Goal: Use online tool/utility: Utilize a website feature to perform a specific function

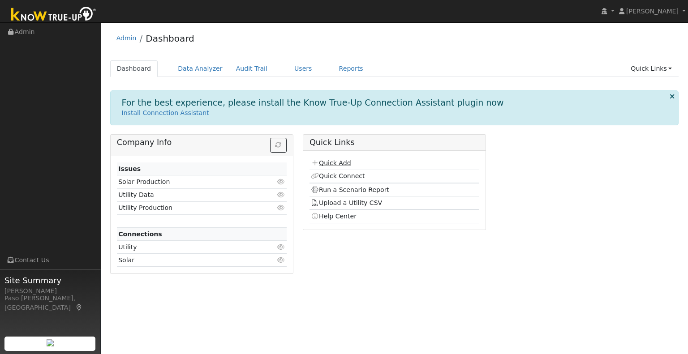
click at [330, 164] on link "Quick Add" at bounding box center [331, 162] width 40 height 7
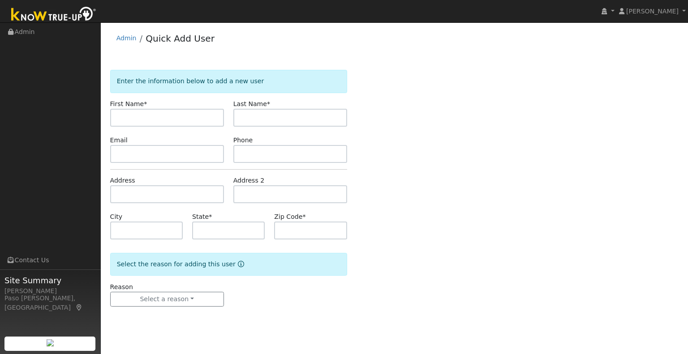
drag, startPoint x: 139, startPoint y: 127, endPoint x: 136, endPoint y: 117, distance: 9.9
click at [138, 123] on form "Enter the information below to add a new user First Name * Last Name * Email Ph…" at bounding box center [228, 197] width 237 height 255
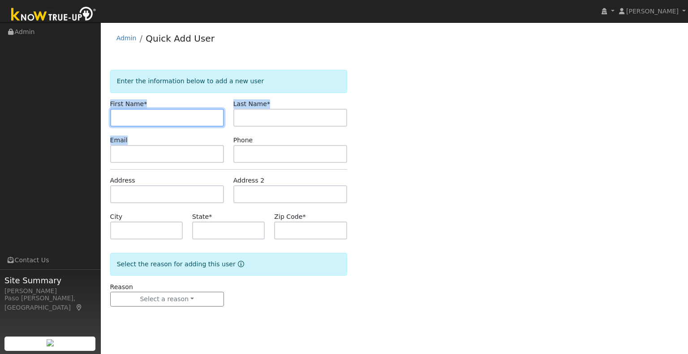
click at [136, 117] on input "text" at bounding box center [167, 118] width 114 height 18
type input "John"
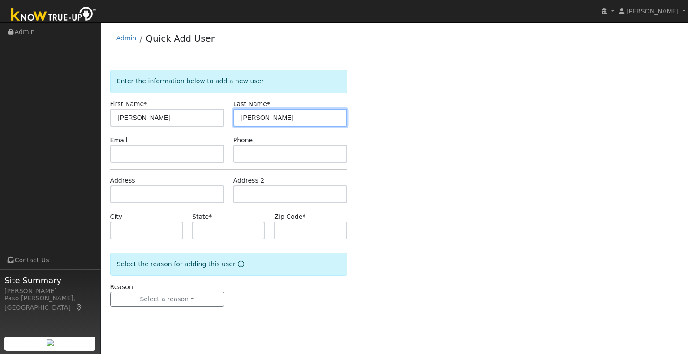
type input "Fazio"
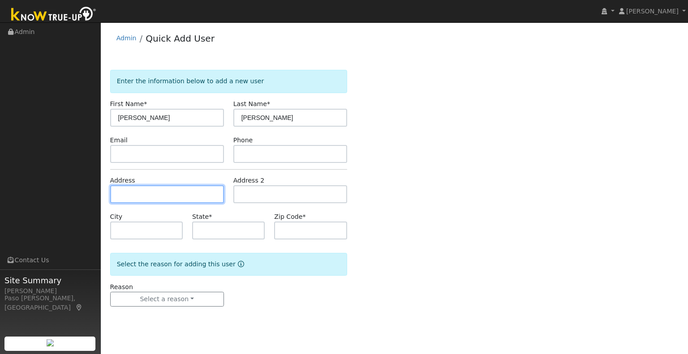
click at [128, 196] on input "text" at bounding box center [167, 194] width 114 height 18
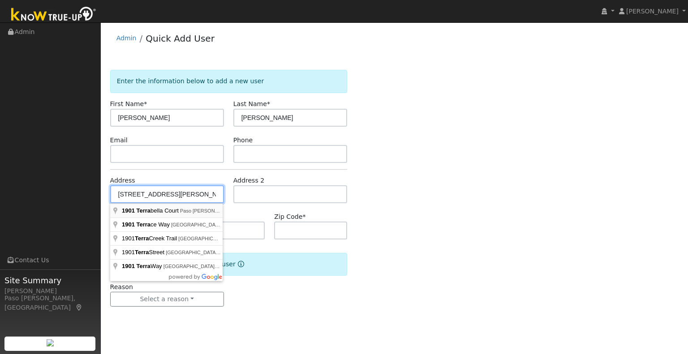
type input "1901 Terrabella Court"
type input "Paso Robles"
type input "CA"
type input "93446"
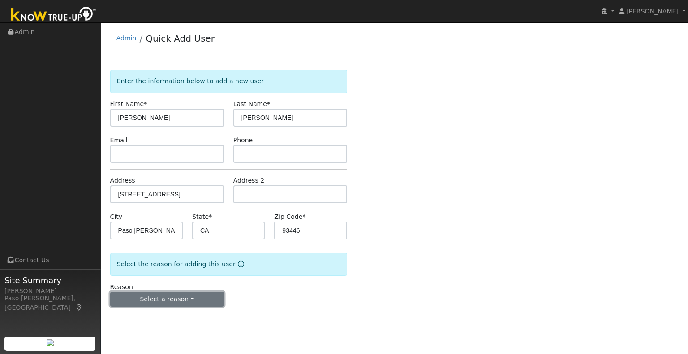
click at [214, 293] on button "Select a reason" at bounding box center [167, 299] width 114 height 15
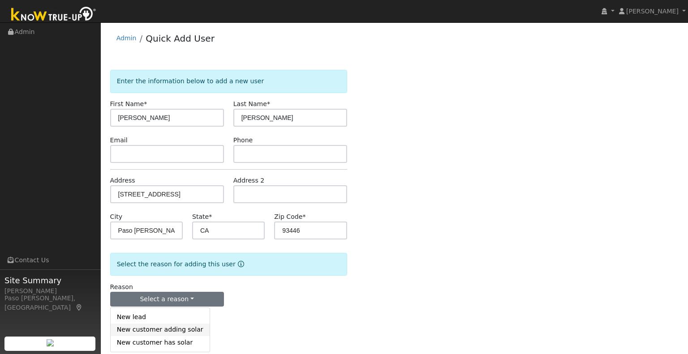
click at [182, 329] on link "New customer adding solar" at bounding box center [160, 330] width 99 height 13
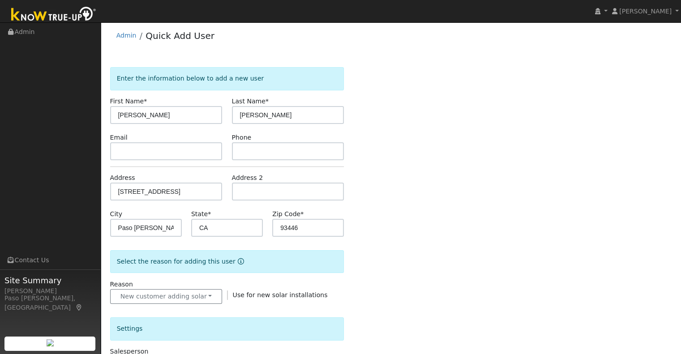
scroll to position [206, 0]
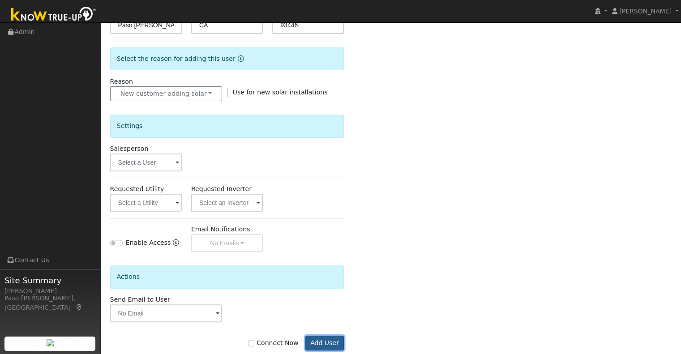
click at [319, 340] on button "Add User" at bounding box center [324, 343] width 39 height 15
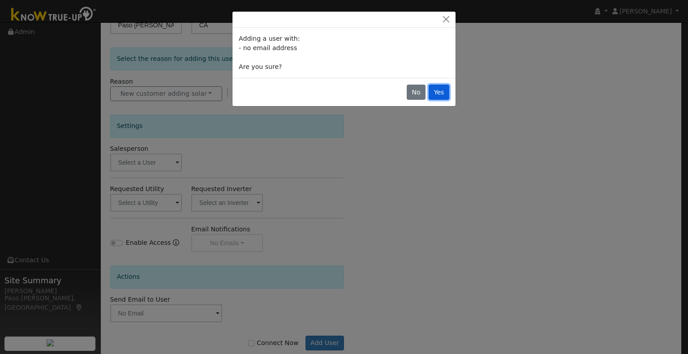
click at [441, 89] on button "Yes" at bounding box center [439, 92] width 21 height 15
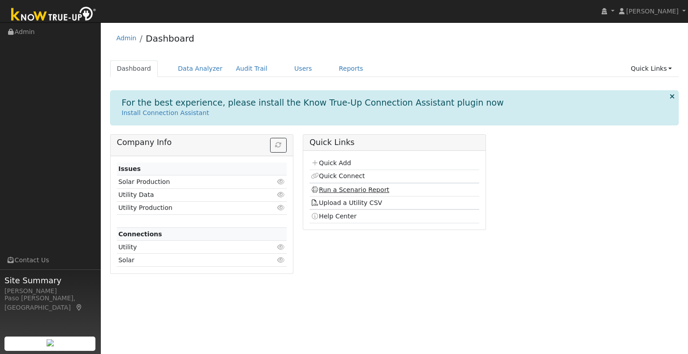
click at [356, 189] on link "Run a Scenario Report" at bounding box center [350, 189] width 78 height 7
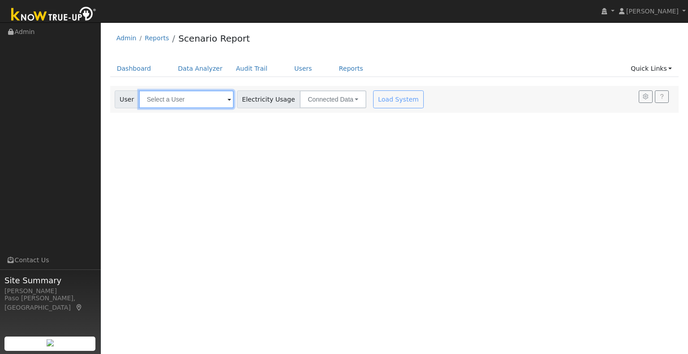
click at [168, 106] on input "text" at bounding box center [186, 99] width 95 height 18
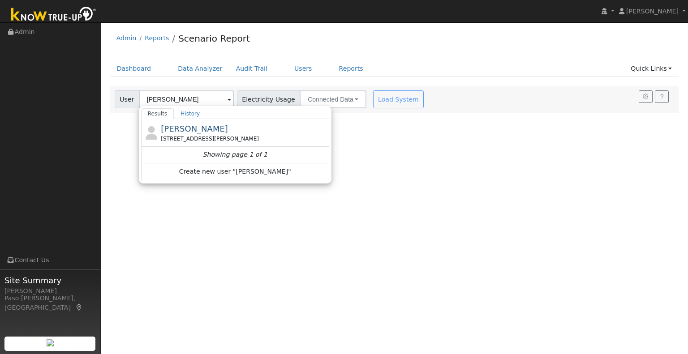
click at [172, 127] on span "[PERSON_NAME]" at bounding box center [194, 128] width 67 height 9
type input "[PERSON_NAME]"
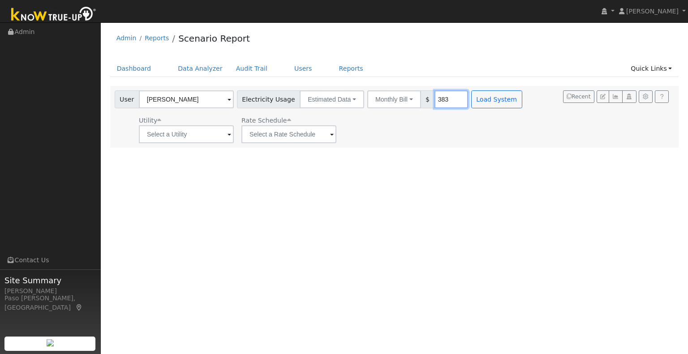
click at [442, 96] on input "383" at bounding box center [451, 99] width 34 height 18
click at [440, 101] on input "383" at bounding box center [451, 99] width 34 height 18
drag, startPoint x: 438, startPoint y: 98, endPoint x: 428, endPoint y: 100, distance: 9.6
click at [434, 100] on input "383" at bounding box center [451, 99] width 34 height 18
type input "434"
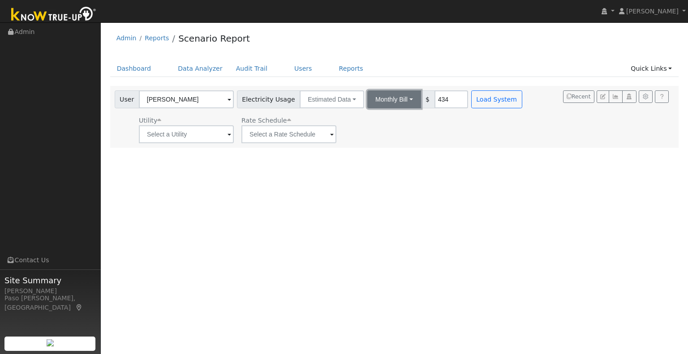
click at [398, 97] on button "Monthly Bill" at bounding box center [394, 99] width 54 height 18
click at [439, 120] on div "Utility Rate Schedule" at bounding box center [319, 128] width 413 height 30
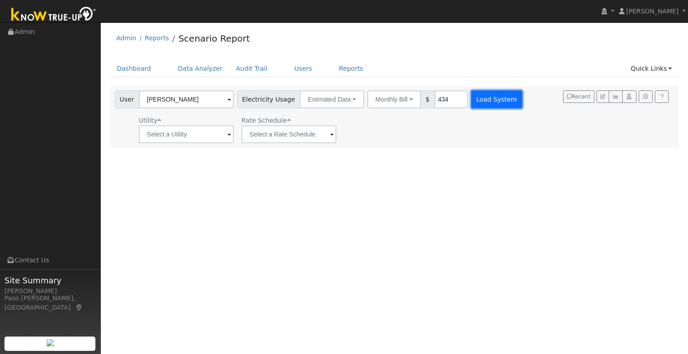
click at [481, 104] on button "Load System" at bounding box center [496, 99] width 51 height 18
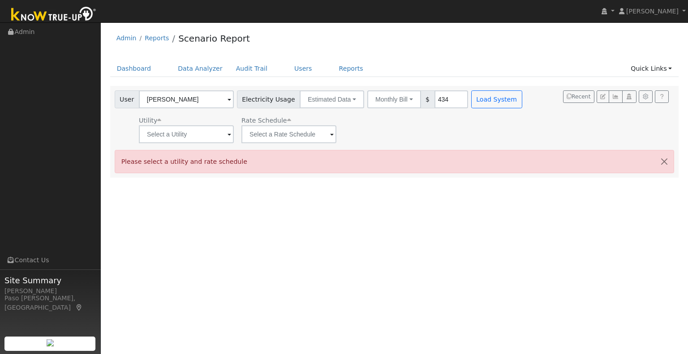
click at [472, 120] on div "Utility Rate Schedule" at bounding box center [319, 128] width 413 height 30
click at [234, 126] on input "text" at bounding box center [186, 134] width 95 height 18
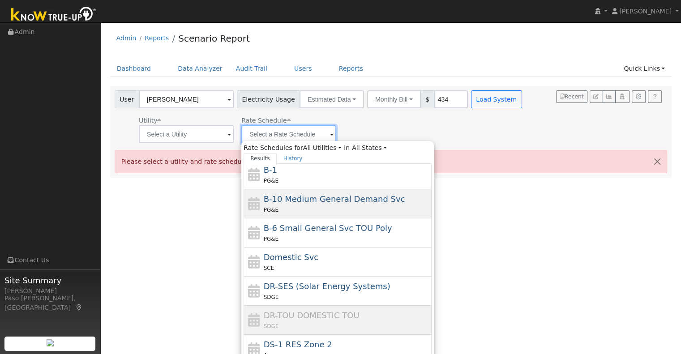
scroll to position [90, 0]
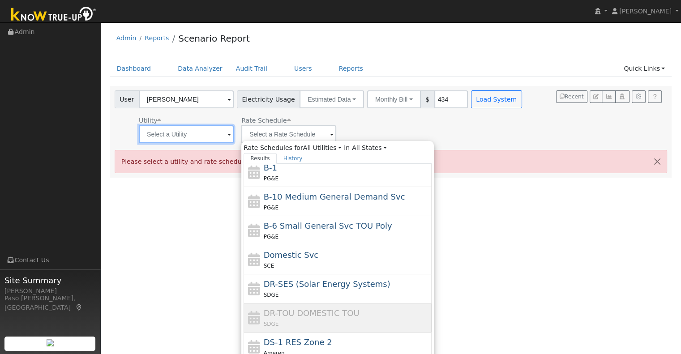
click at [201, 137] on input "text" at bounding box center [186, 134] width 95 height 18
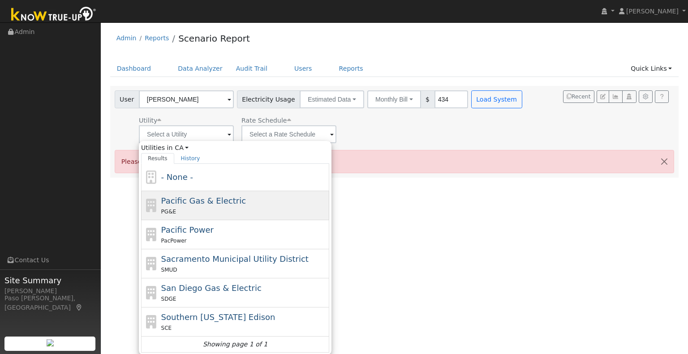
click at [202, 207] on div "PG&E" at bounding box center [244, 211] width 166 height 9
type input "Pacific Gas & Electric"
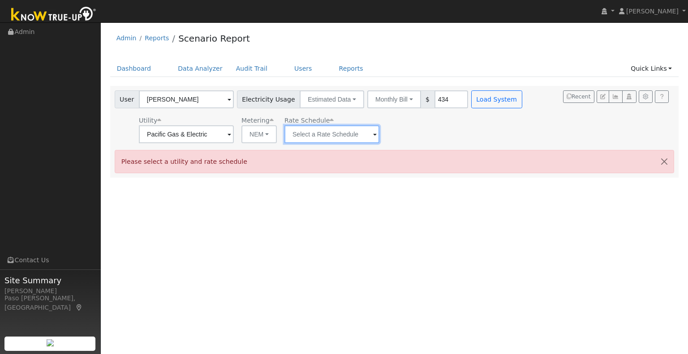
click at [234, 141] on input "text" at bounding box center [186, 134] width 95 height 18
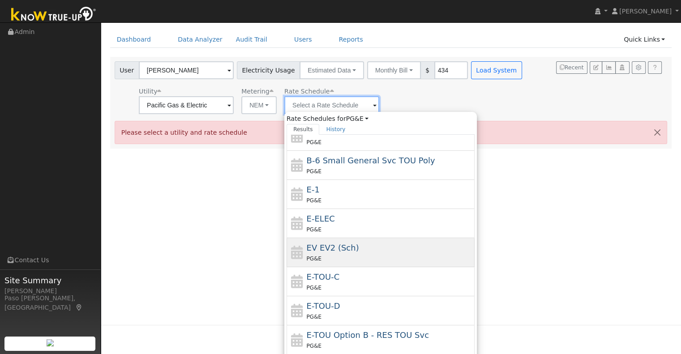
scroll to position [46, 0]
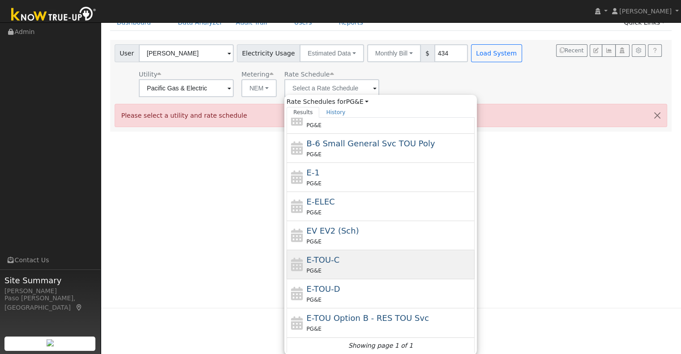
click at [335, 264] on div "E-TOU-C PG&E" at bounding box center [390, 264] width 166 height 21
type input "E-TOU-C"
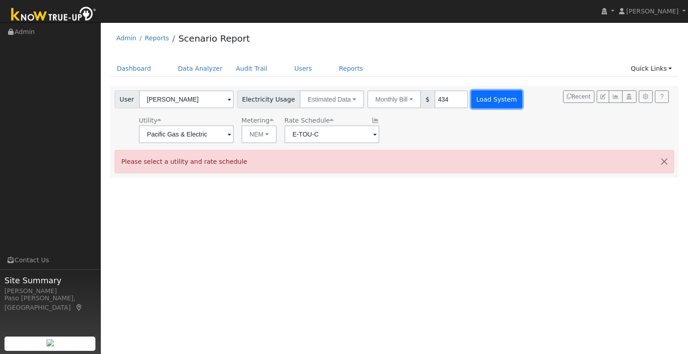
click at [485, 93] on button "Load System" at bounding box center [496, 99] width 51 height 18
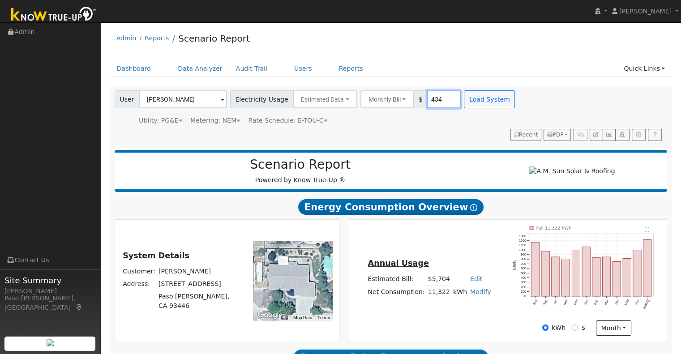
click at [431, 99] on input "434" at bounding box center [444, 99] width 34 height 18
type input "600"
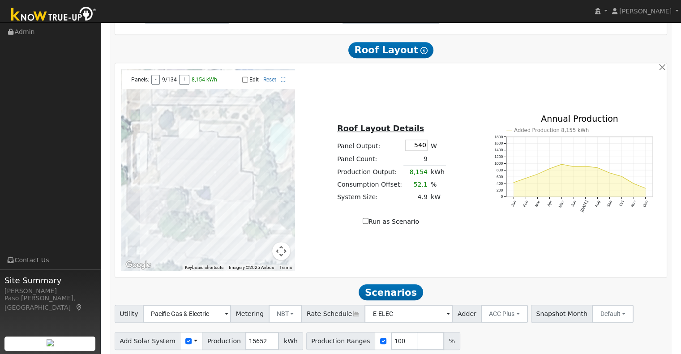
scroll to position [502, 0]
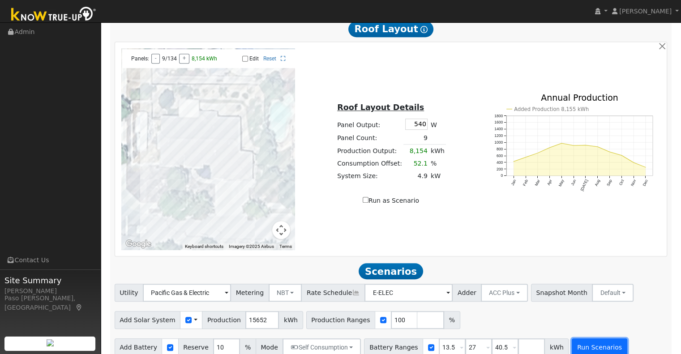
click at [572, 340] on button "Run Scenarios" at bounding box center [599, 348] width 55 height 18
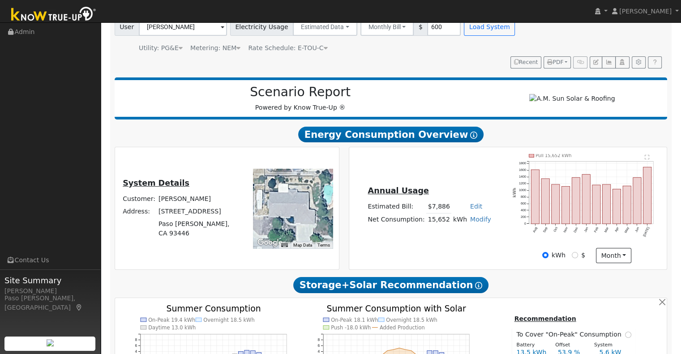
scroll to position [55, 0]
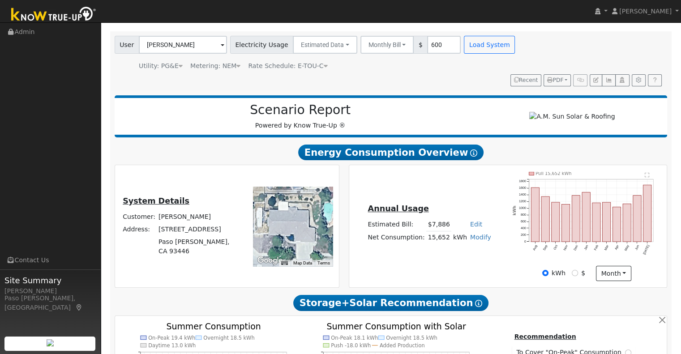
type input "10.4"
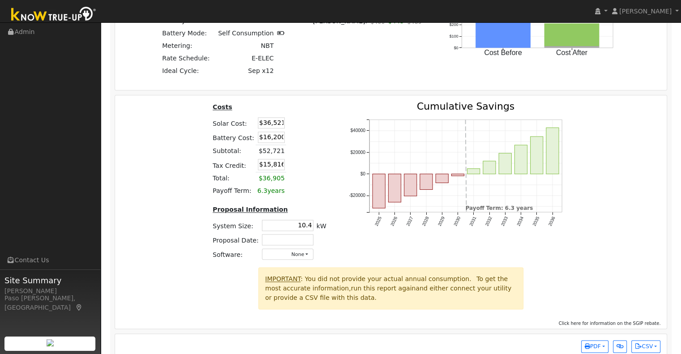
scroll to position [1178, 0]
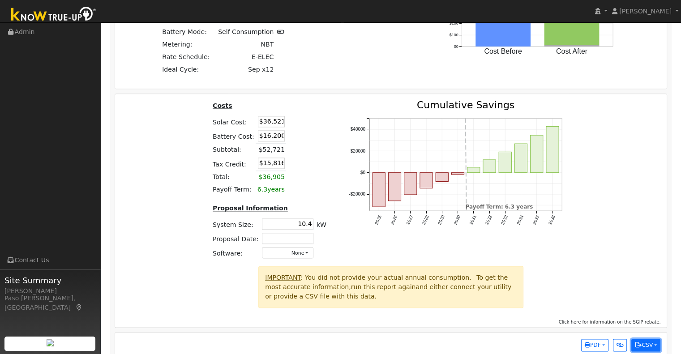
click at [640, 343] on icon "button" at bounding box center [638, 345] width 7 height 5
click at [609, 287] on div at bounding box center [596, 290] width 137 height 48
click at [652, 339] on button "CSV" at bounding box center [645, 345] width 29 height 13
click at [634, 294] on div at bounding box center [596, 290] width 137 height 48
click at [639, 339] on button "CSV" at bounding box center [645, 345] width 29 height 13
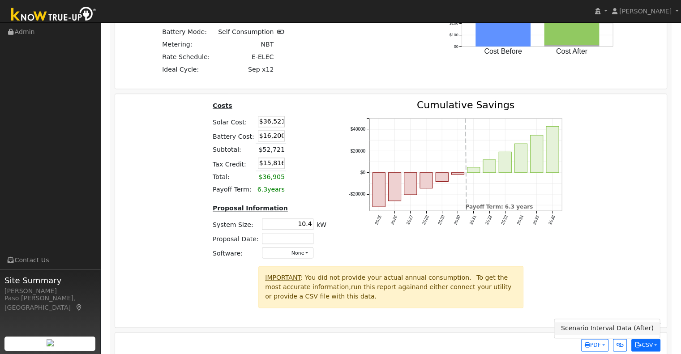
click at [610, 322] on link "Scenario Interval Data (After)" at bounding box center [607, 328] width 105 height 13
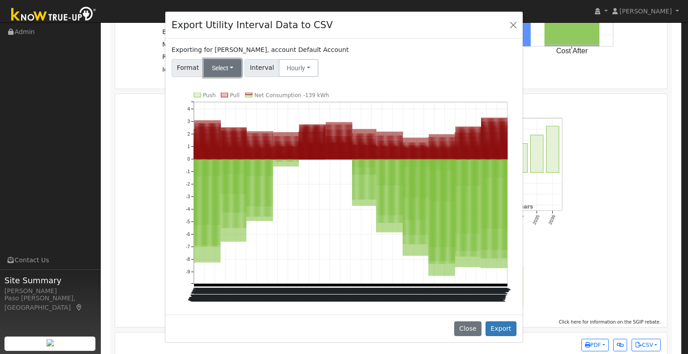
click at [230, 75] on button "Select" at bounding box center [223, 68] width 38 height 18
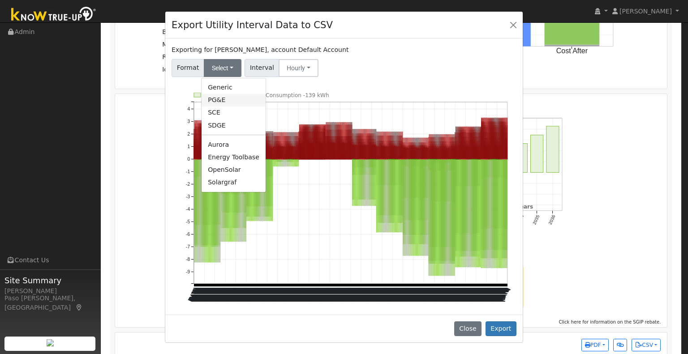
click at [227, 103] on link "PG&E" at bounding box center [234, 100] width 64 height 13
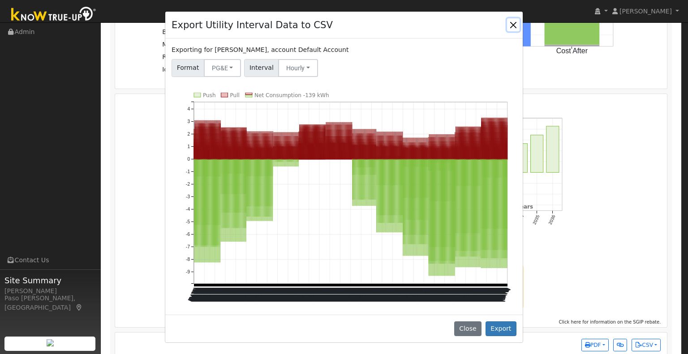
click at [512, 25] on button "Close" at bounding box center [513, 24] width 13 height 13
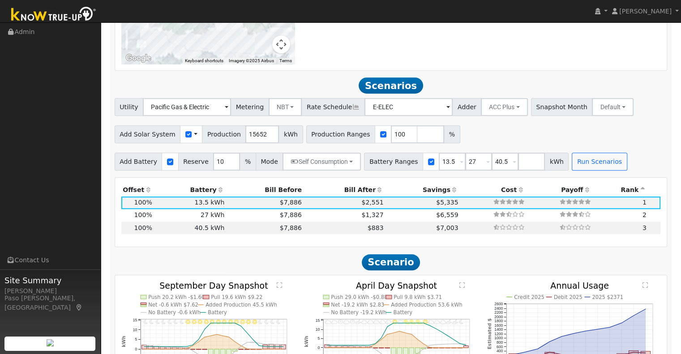
scroll to position [685, 0]
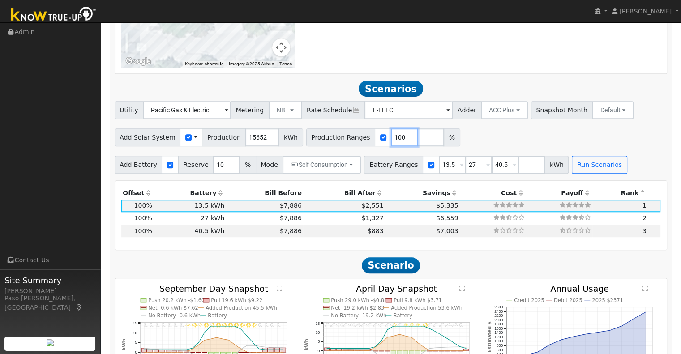
click at [391, 129] on input "100" at bounding box center [404, 138] width 27 height 18
type input "0"
click at [518, 156] on input "number" at bounding box center [531, 165] width 27 height 18
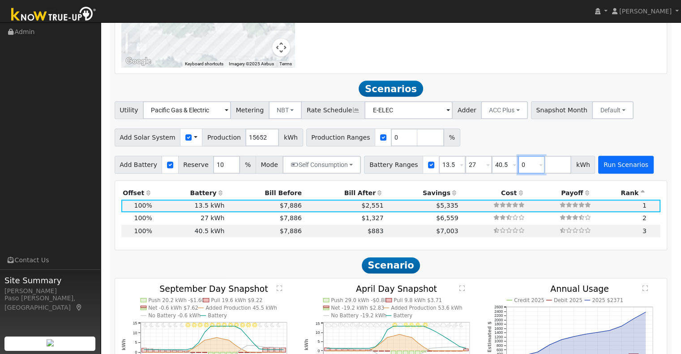
type input "0"
type input "13.5"
type input "27"
type input "40.5"
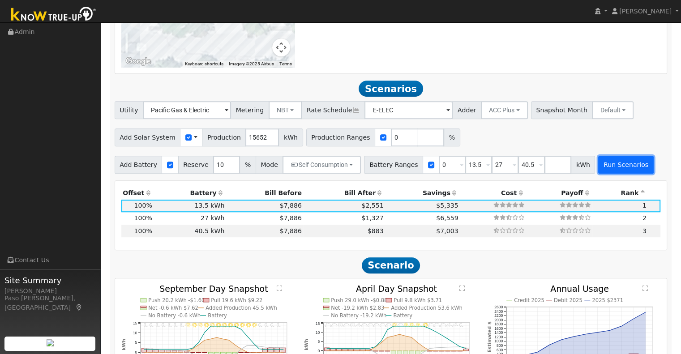
click at [598, 156] on button "Run Scenarios" at bounding box center [625, 165] width 55 height 18
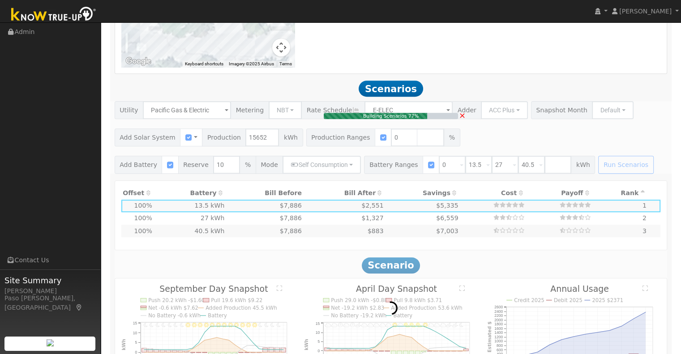
type input "0.0"
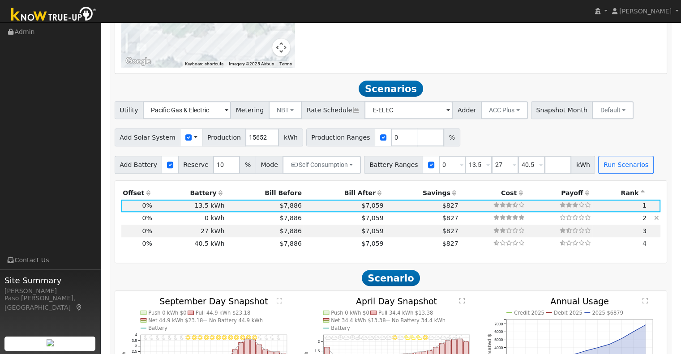
scroll to position [727, 0]
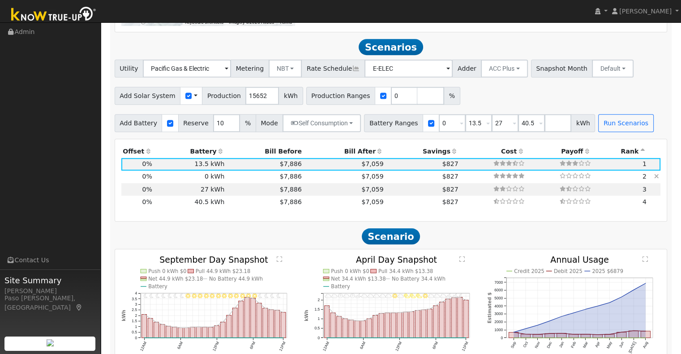
click at [317, 171] on td "$7,059" at bounding box center [344, 177] width 82 height 13
type input "$0"
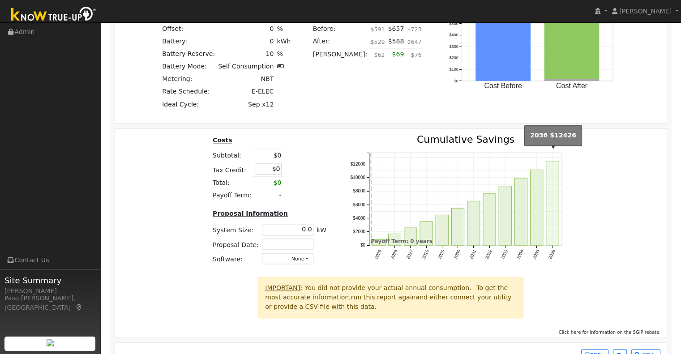
scroll to position [1167, 0]
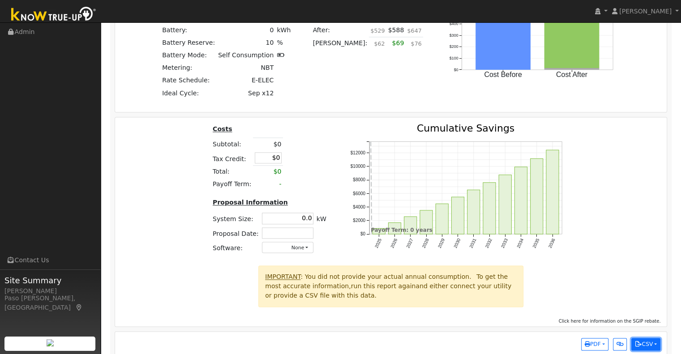
click at [648, 338] on button "CSV" at bounding box center [645, 344] width 29 height 13
click at [635, 321] on link "Scenario Interval Data (After)" at bounding box center [607, 327] width 105 height 13
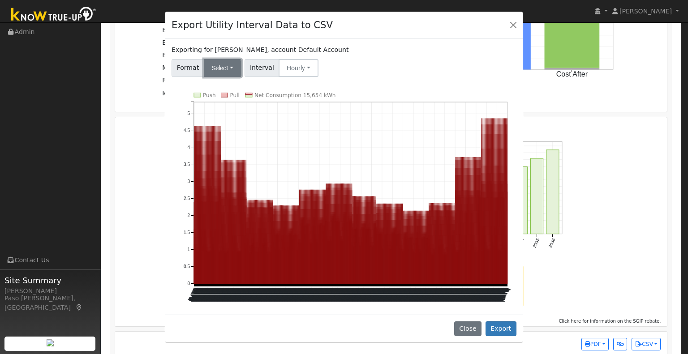
click at [231, 71] on button "Select" at bounding box center [223, 68] width 38 height 18
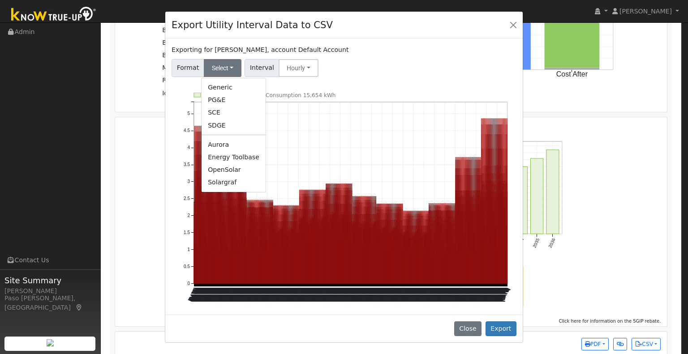
click at [227, 180] on link "Solargraf" at bounding box center [234, 182] width 64 height 13
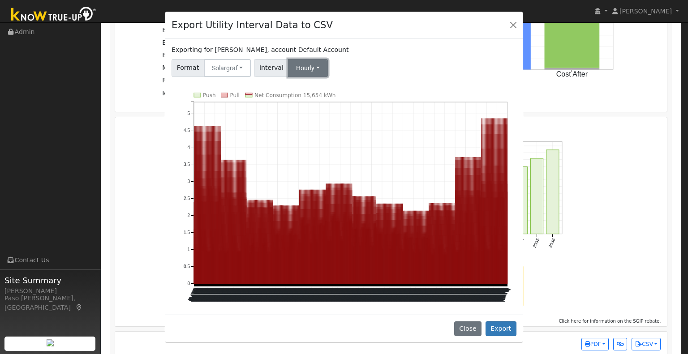
click at [307, 69] on button "Hourly" at bounding box center [308, 68] width 40 height 18
click at [312, 112] on link "Hourly" at bounding box center [316, 113] width 62 height 13
click at [501, 322] on button "Export" at bounding box center [500, 329] width 31 height 15
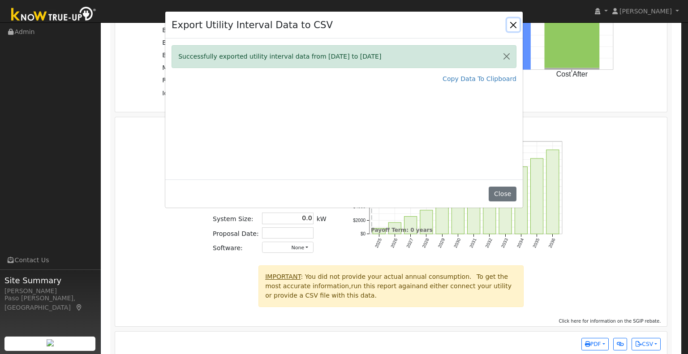
click at [514, 25] on button "Close" at bounding box center [513, 24] width 13 height 13
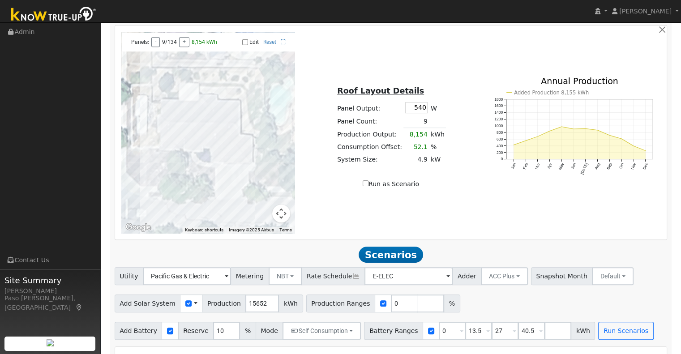
scroll to position [537, 0]
